Goal: Task Accomplishment & Management: Use online tool/utility

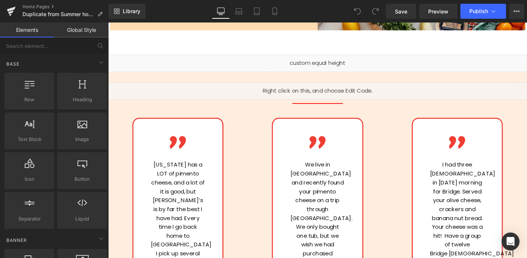
scroll to position [1948, 0]
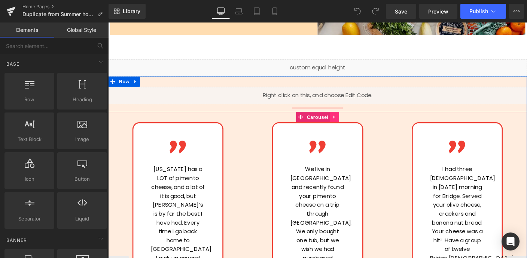
click at [352, 122] on icon at bounding box center [352, 125] width 5 height 6
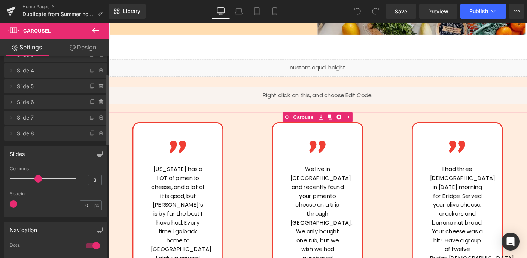
scroll to position [57, 0]
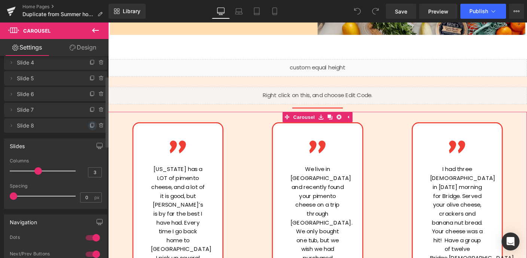
click at [89, 125] on icon at bounding box center [92, 125] width 6 height 6
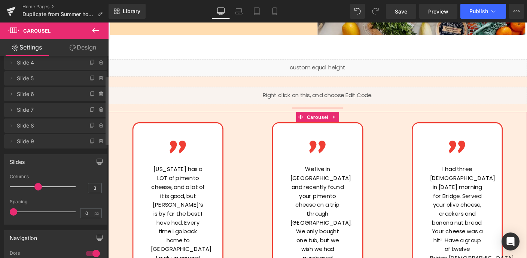
click at [61, 144] on span "Slide 9" at bounding box center [48, 141] width 63 height 14
click at [29, 141] on span "Slide 9" at bounding box center [48, 141] width 63 height 14
click at [47, 142] on span "Slide 9" at bounding box center [48, 141] width 63 height 14
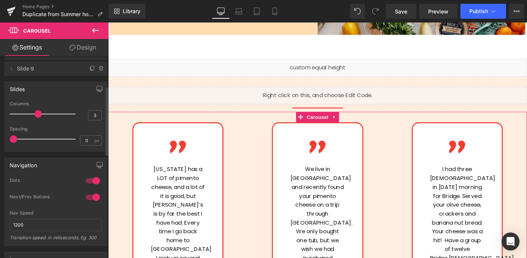
scroll to position [39, 0]
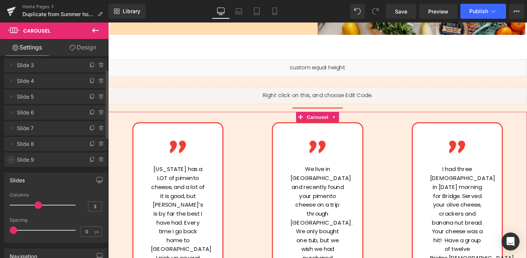
click at [12, 161] on icon at bounding box center [11, 159] width 6 height 6
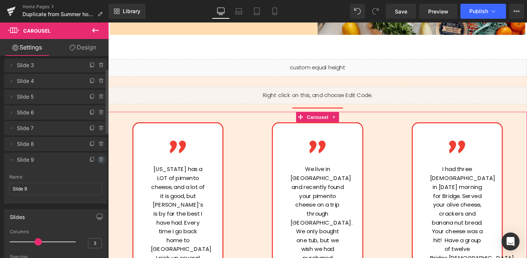
click at [98, 159] on icon at bounding box center [101, 159] width 6 height 6
click at [95, 161] on button "Delete" at bounding box center [94, 160] width 24 height 10
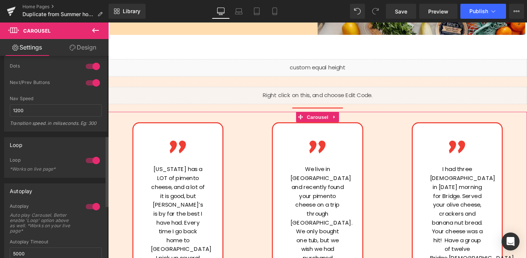
scroll to position [229, 0]
